Goal: Task Accomplishment & Management: Manage account settings

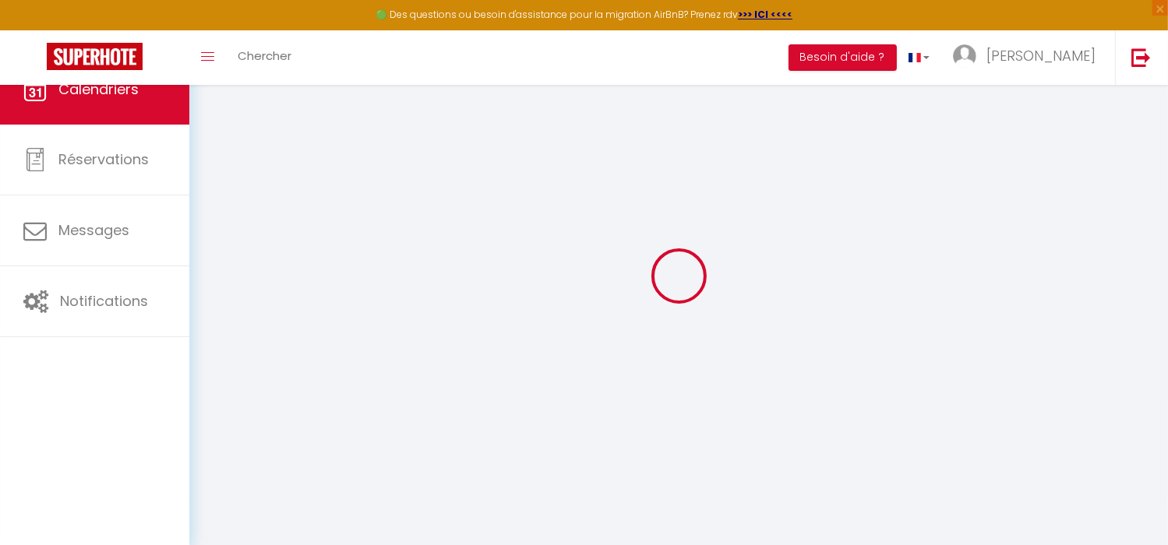
select select
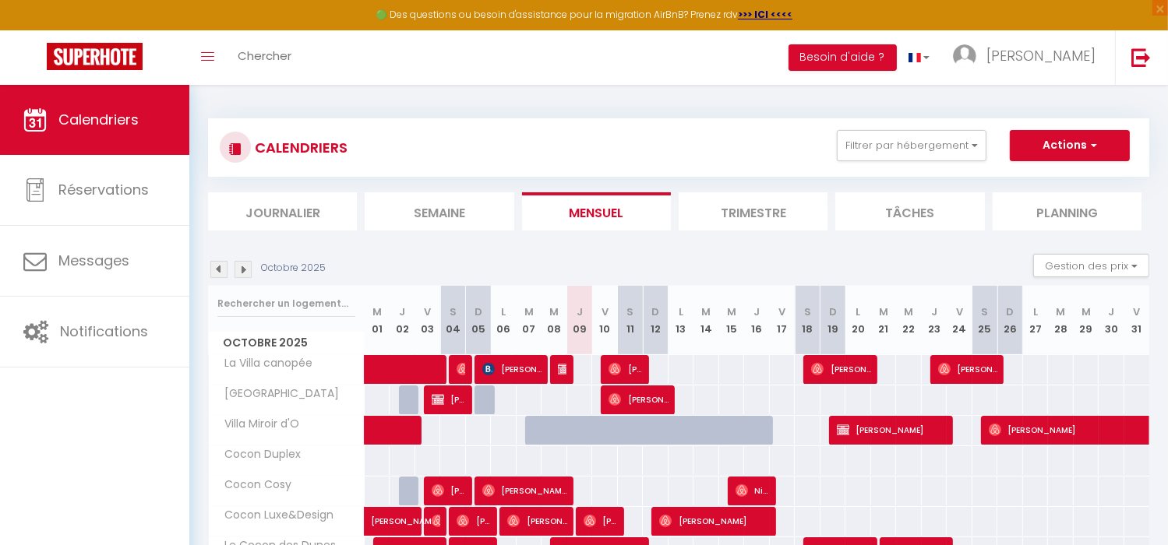
select select
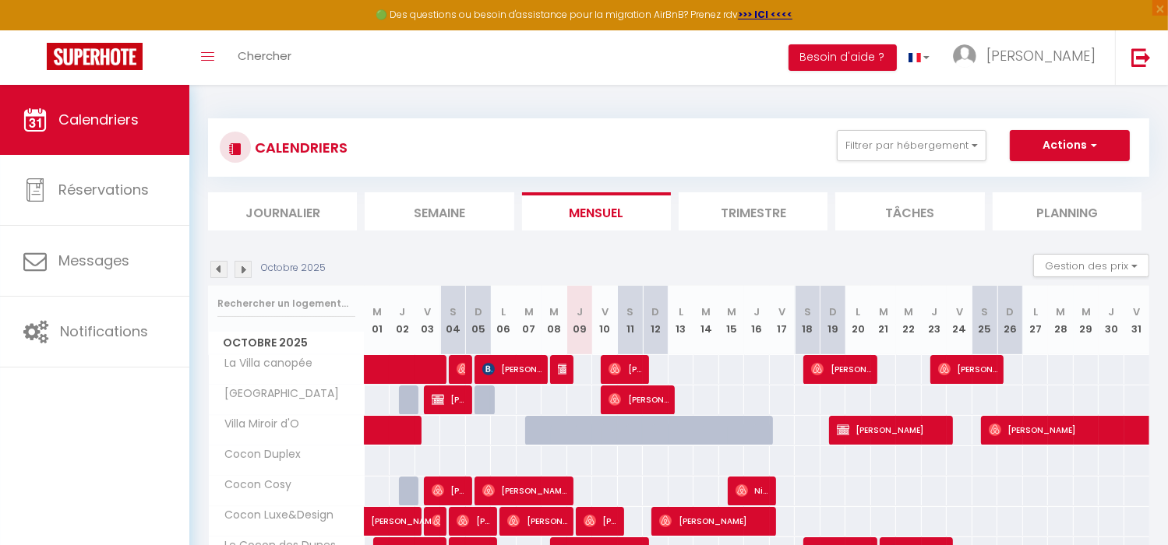
select select
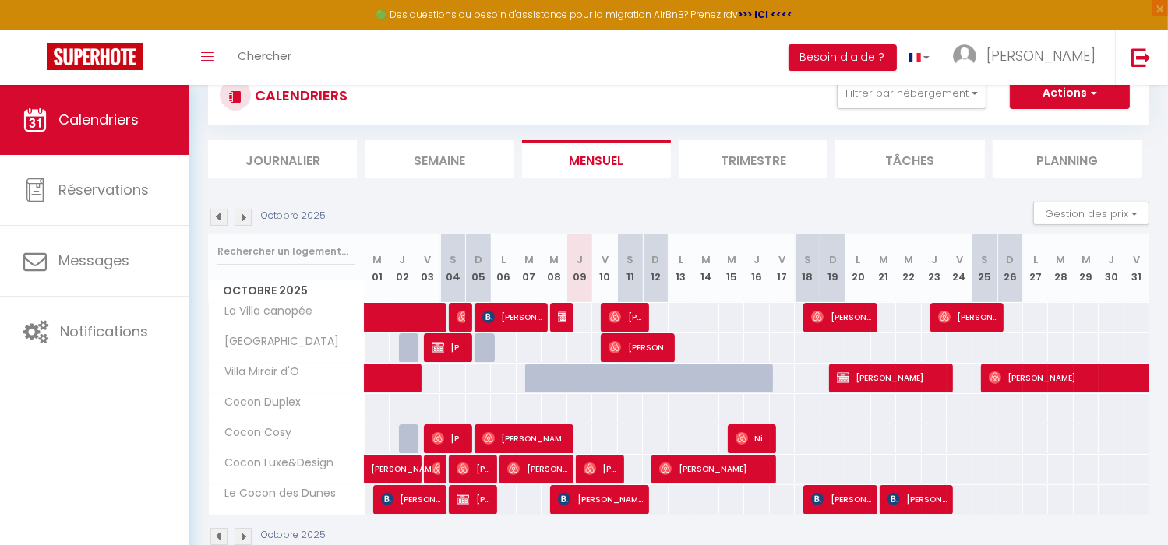
scroll to position [78, 0]
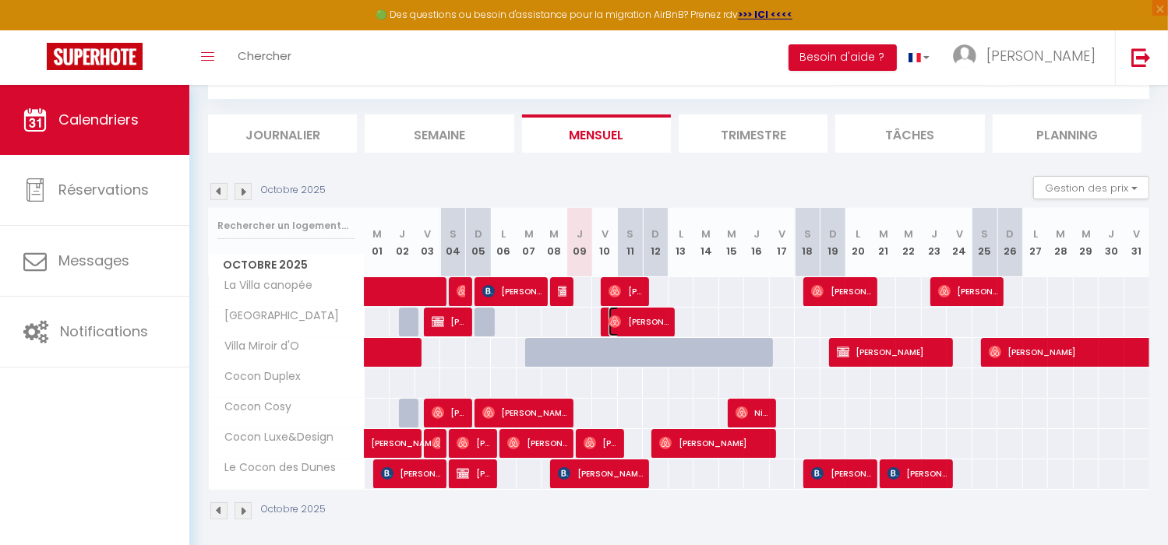
click at [641, 323] on span "[PERSON_NAME]" at bounding box center [638, 322] width 60 height 30
select select "OK"
select select "0"
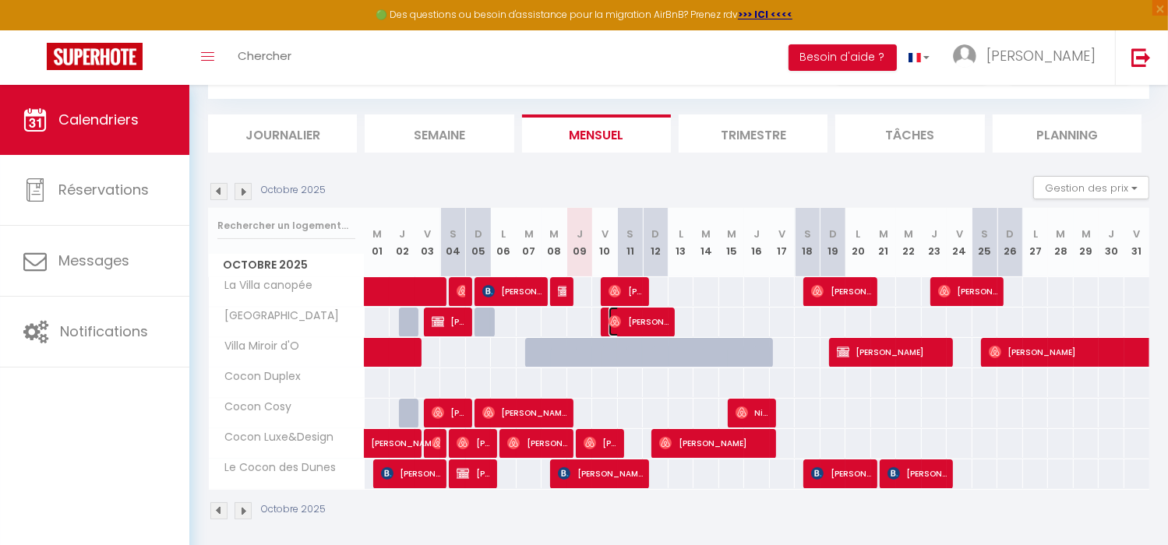
select select "1"
select select
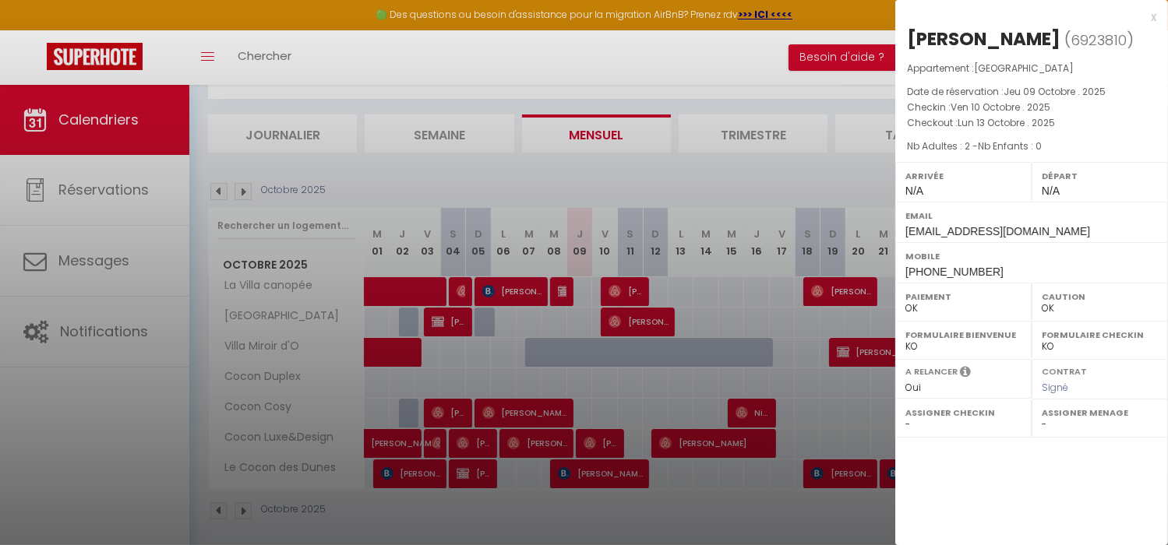
click at [96, 192] on div at bounding box center [584, 272] width 1168 height 545
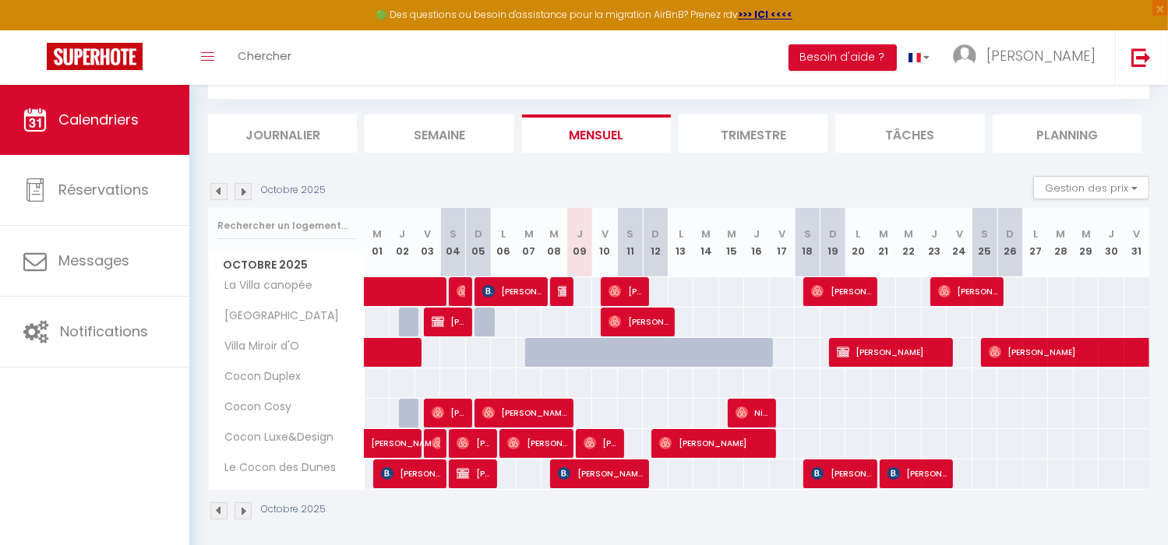
click at [94, 133] on link "Calendriers" at bounding box center [94, 120] width 189 height 70
click at [633, 327] on span "[PERSON_NAME]" at bounding box center [638, 322] width 60 height 30
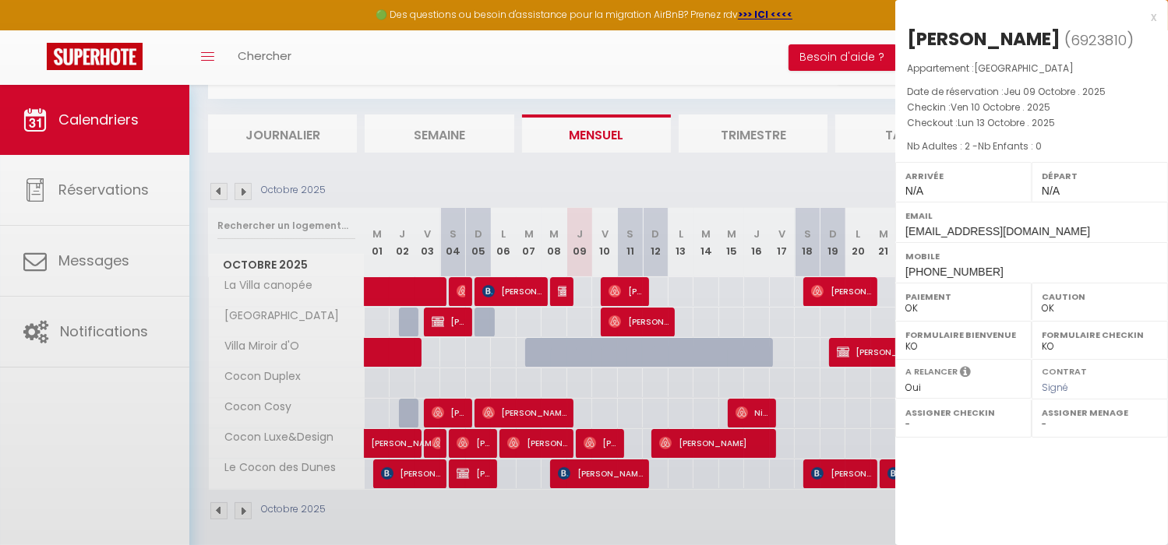
click at [633, 326] on div at bounding box center [584, 272] width 1168 height 545
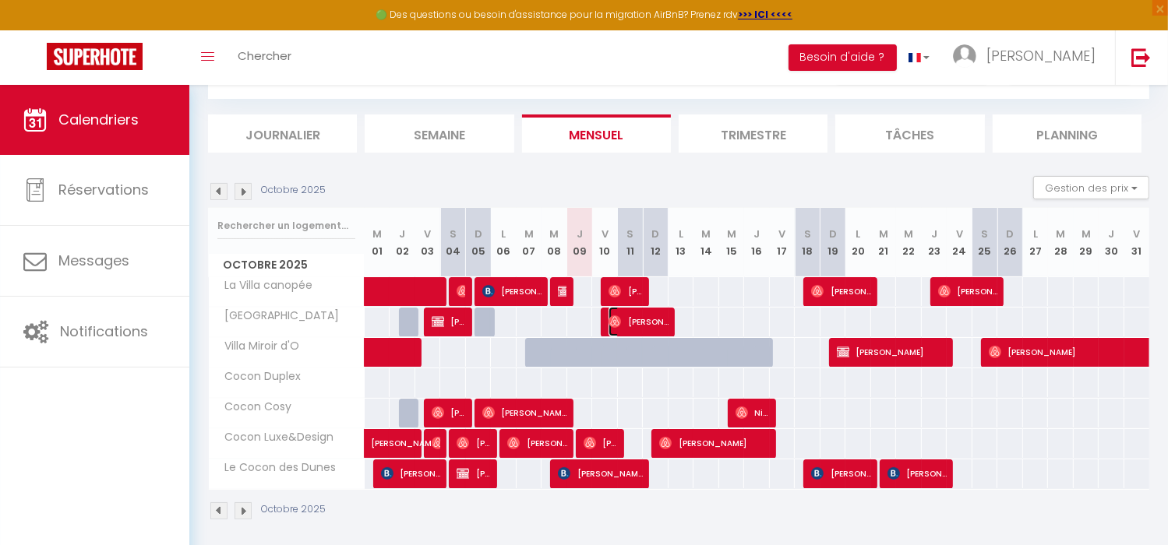
click at [634, 324] on span "[PERSON_NAME]" at bounding box center [638, 322] width 60 height 30
click at [0, 0] on div at bounding box center [0, 0] width 0 height 0
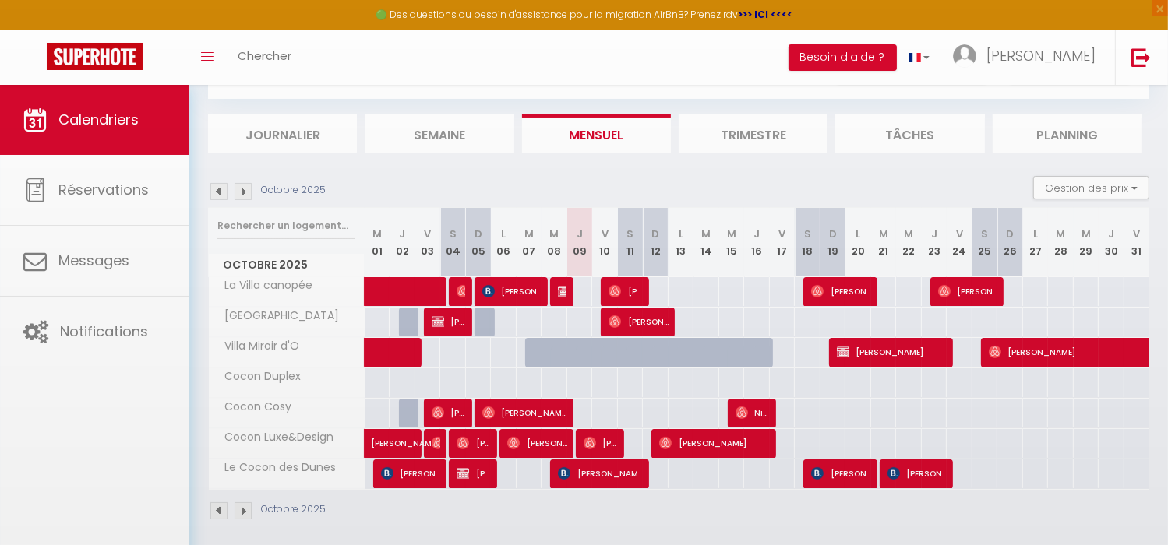
click at [634, 324] on body "🟢 Des questions ou besoin d'assistance pour la migration AirBnB? Prenez rdv >>>…" at bounding box center [584, 281] width 1168 height 548
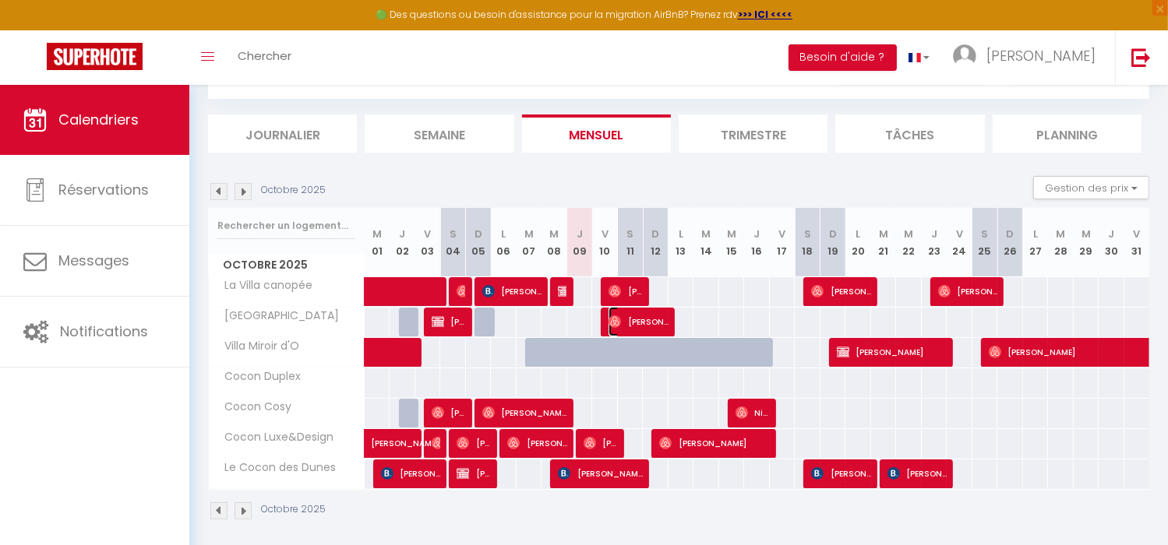
click at [630, 321] on span "[PERSON_NAME]" at bounding box center [638, 322] width 60 height 30
